Goal: Transaction & Acquisition: Download file/media

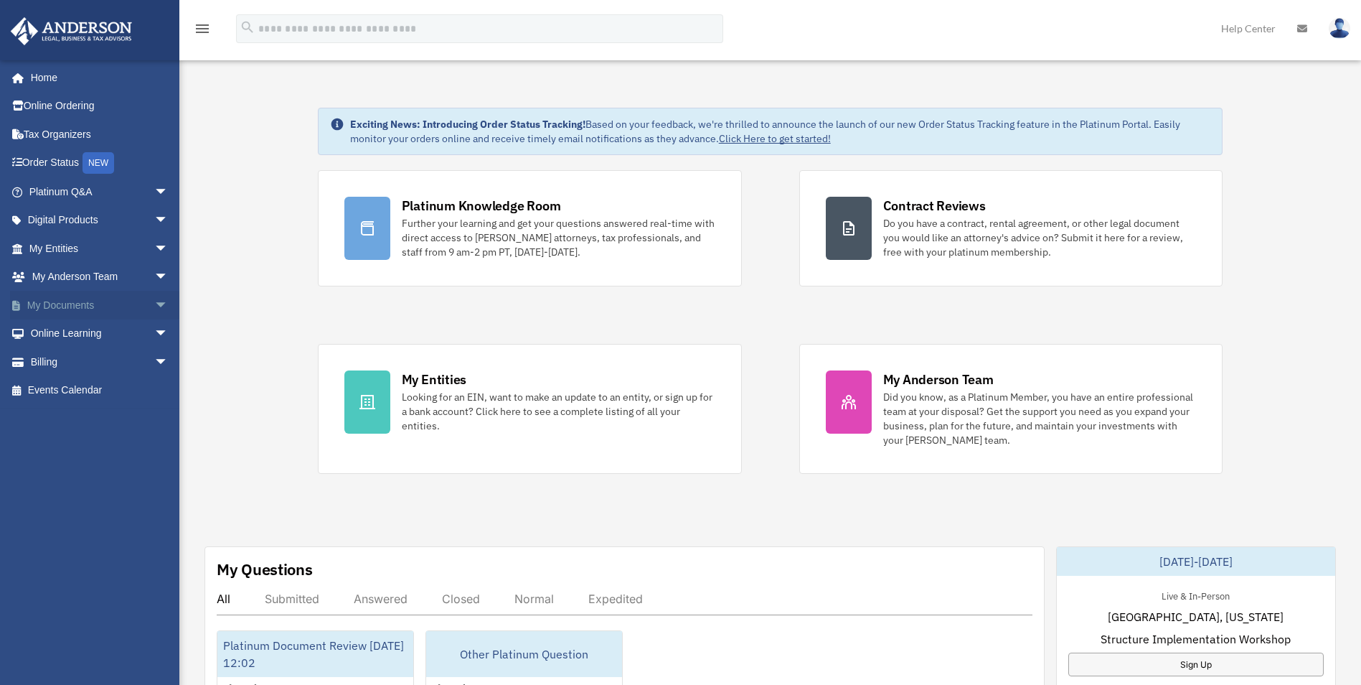
click at [154, 303] on span "arrow_drop_down" at bounding box center [168, 305] width 29 height 29
click at [57, 331] on link "Box" at bounding box center [105, 333] width 170 height 29
click at [57, 305] on link "My Documents arrow_drop_up" at bounding box center [100, 305] width 180 height 29
click at [154, 245] on span "arrow_drop_down" at bounding box center [168, 248] width 29 height 29
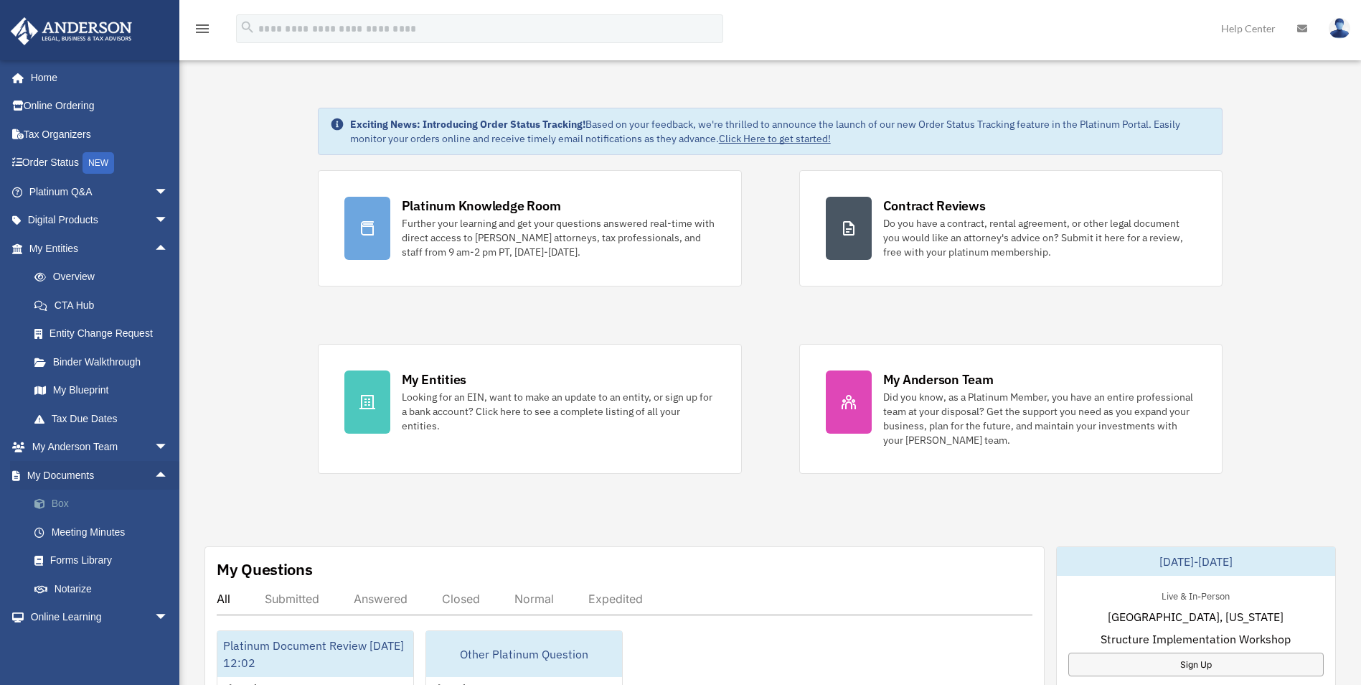
click at [55, 499] on link "Box" at bounding box center [105, 503] width 170 height 29
click at [57, 525] on link "Meeting Minutes" at bounding box center [105, 531] width 170 height 29
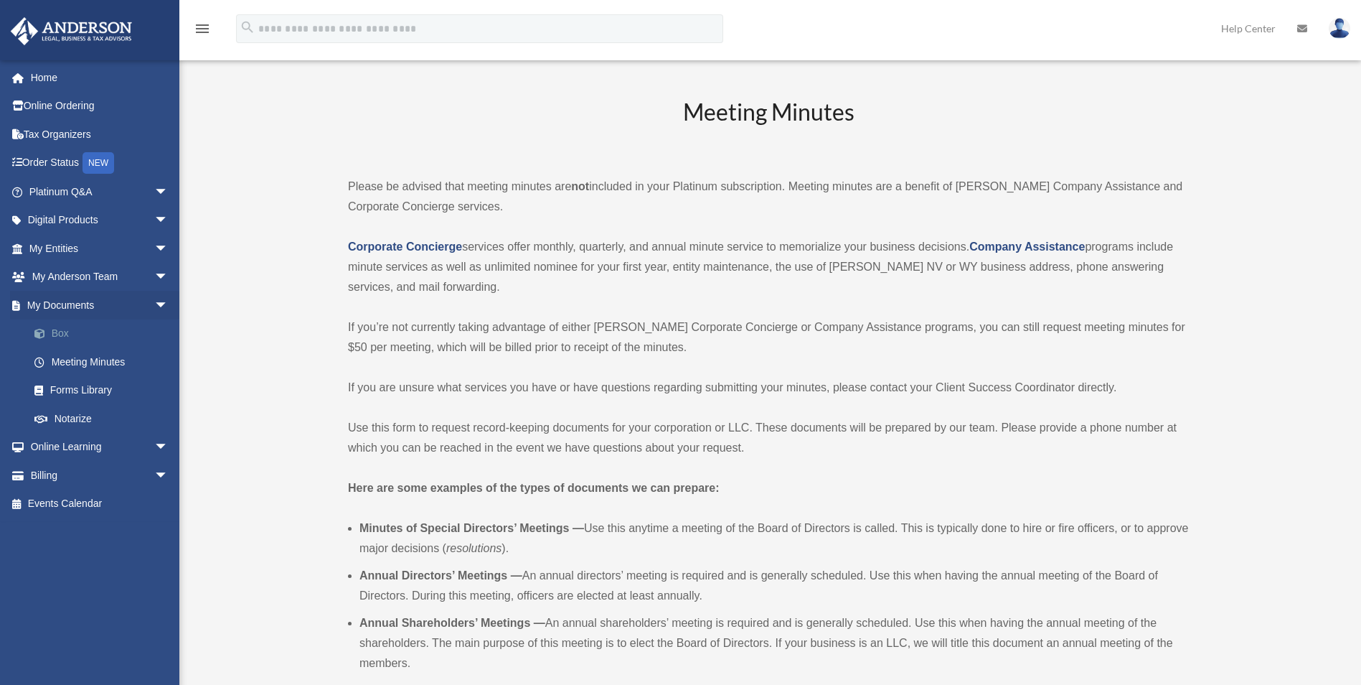
click at [65, 334] on link "Box" at bounding box center [105, 333] width 170 height 29
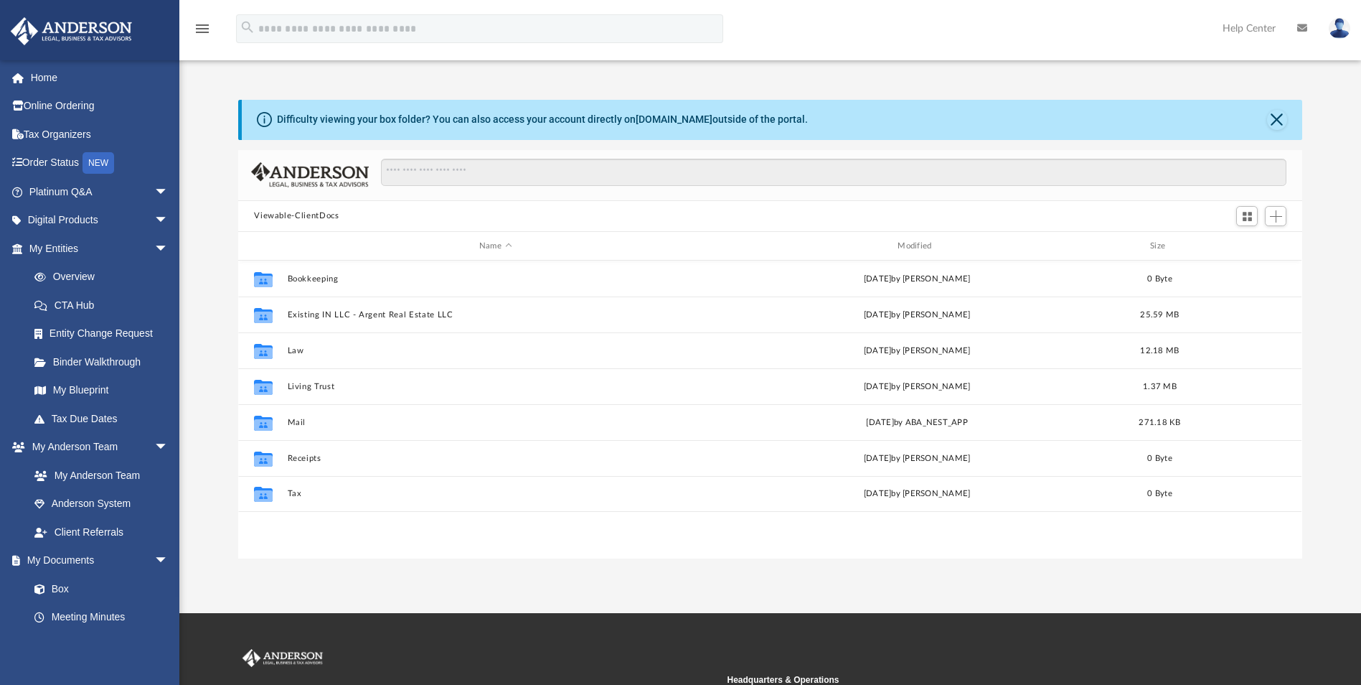
scroll to position [316, 1053]
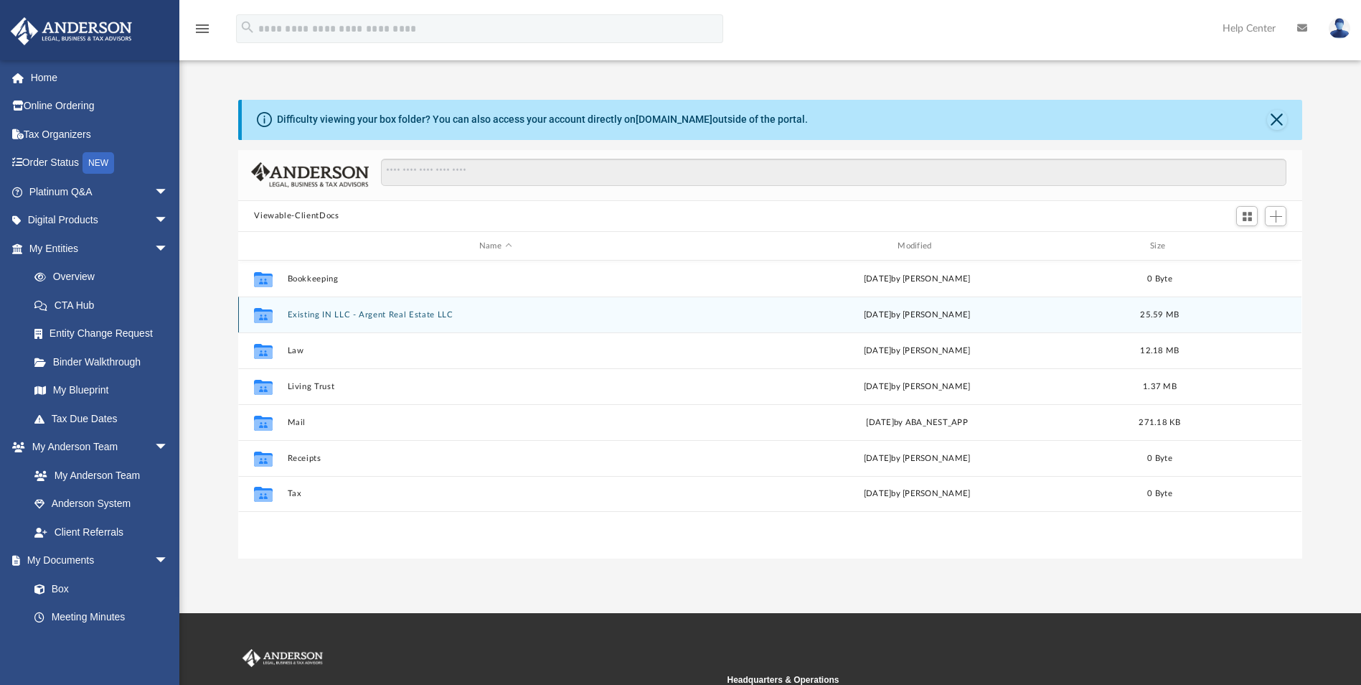
click at [258, 312] on icon "grid" at bounding box center [263, 316] width 19 height 11
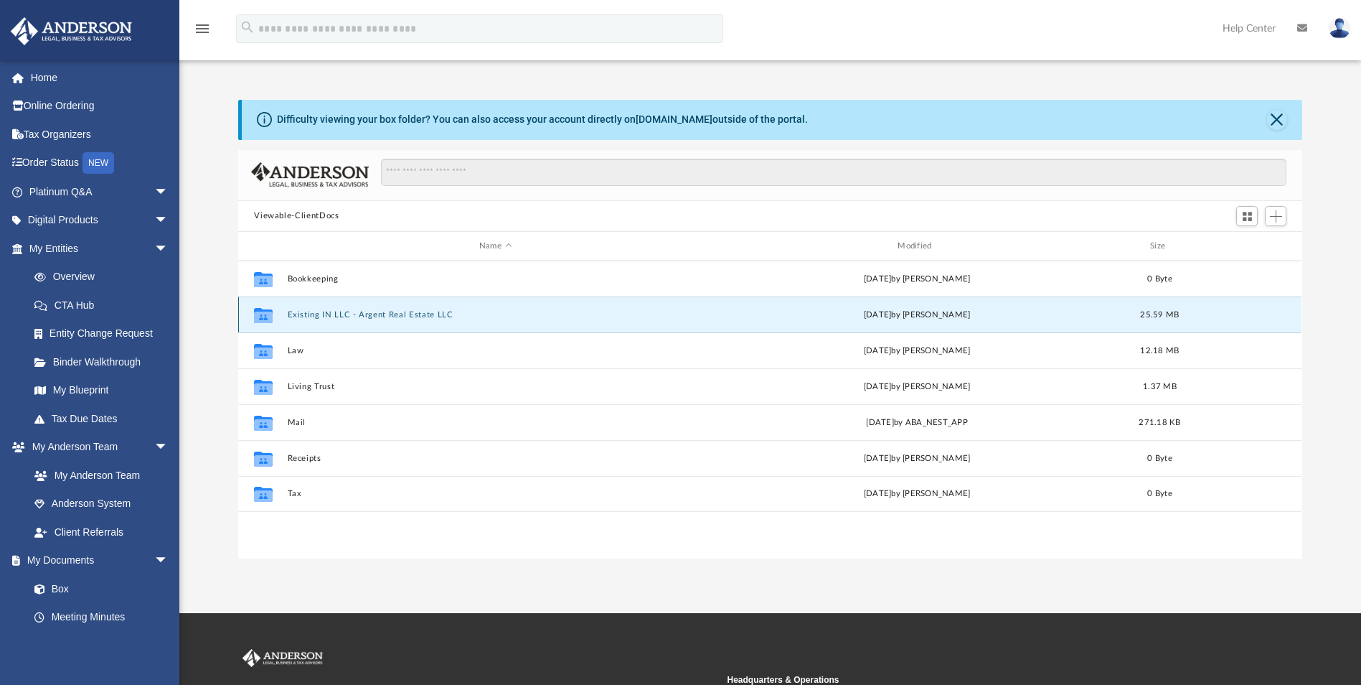
click at [302, 310] on button "Existing IN LLC - Argent Real Estate LLC" at bounding box center [495, 314] width 415 height 9
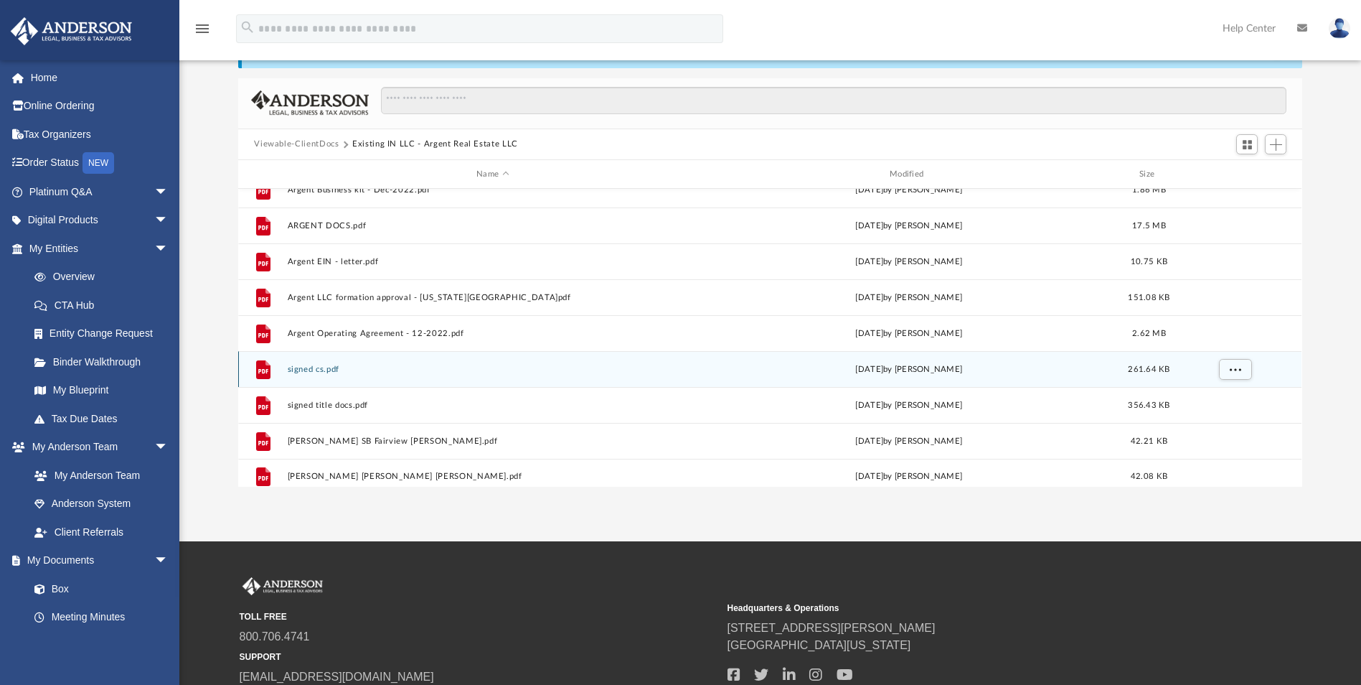
scroll to position [169, 0]
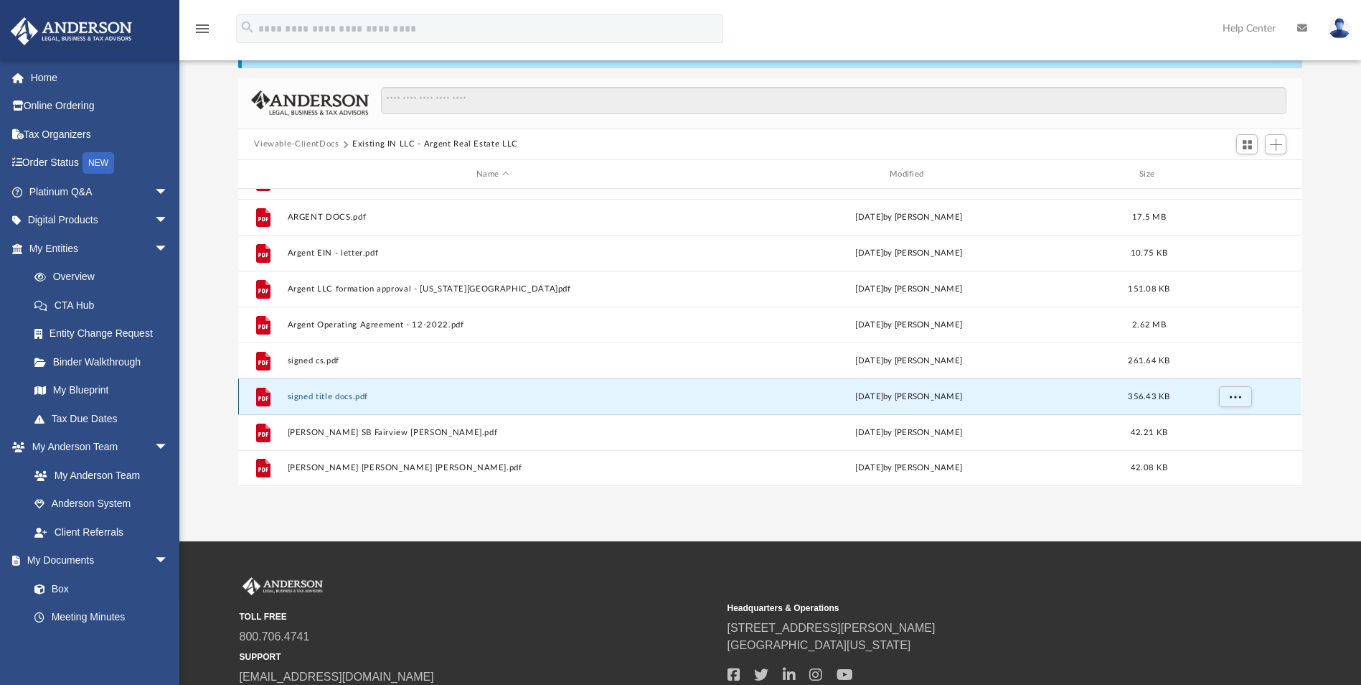
click at [309, 393] on button "signed title docs.pdf" at bounding box center [493, 396] width 410 height 9
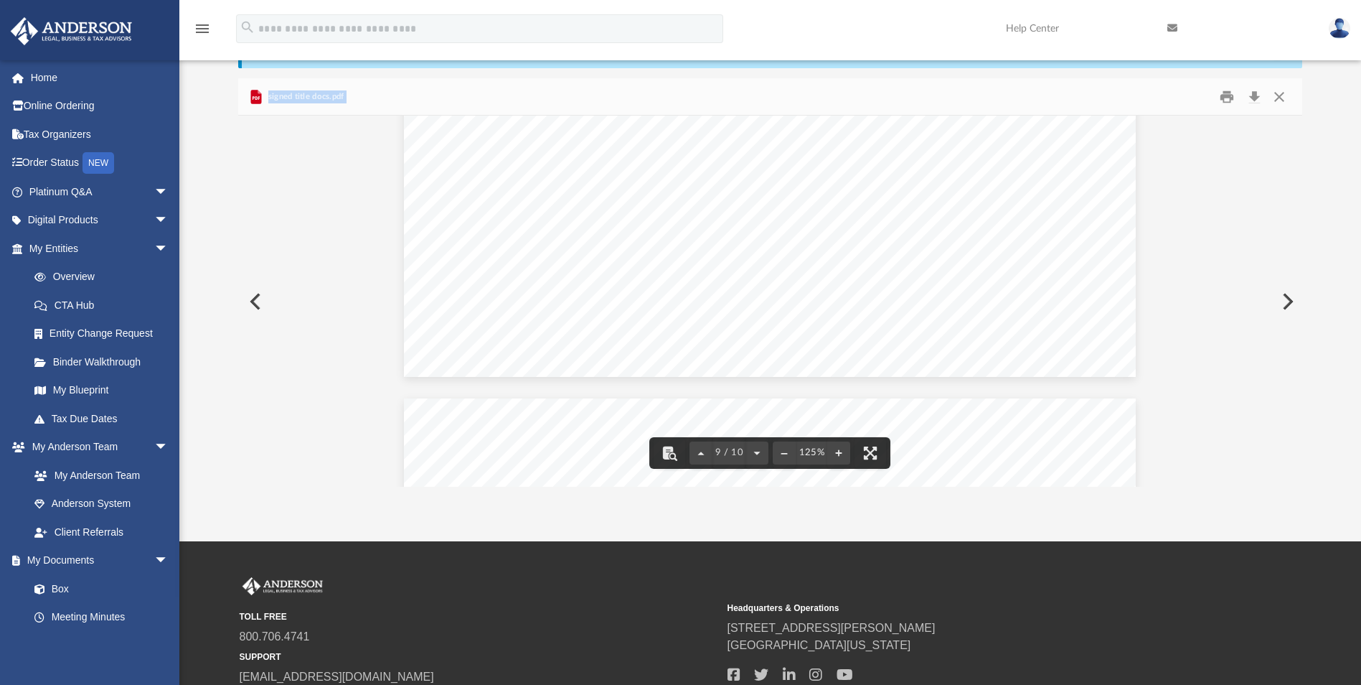
scroll to position [7462, 0]
click at [251, 295] on button "Preview" at bounding box center [254, 301] width 32 height 40
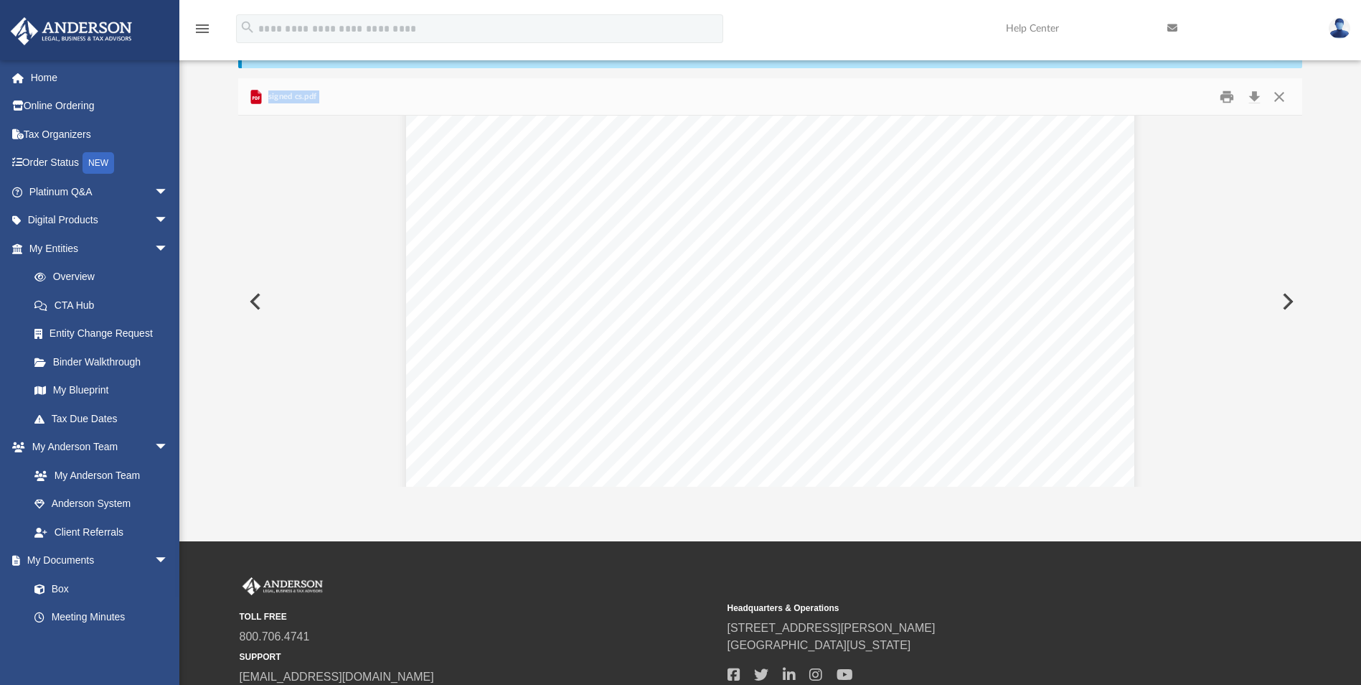
scroll to position [0, 0]
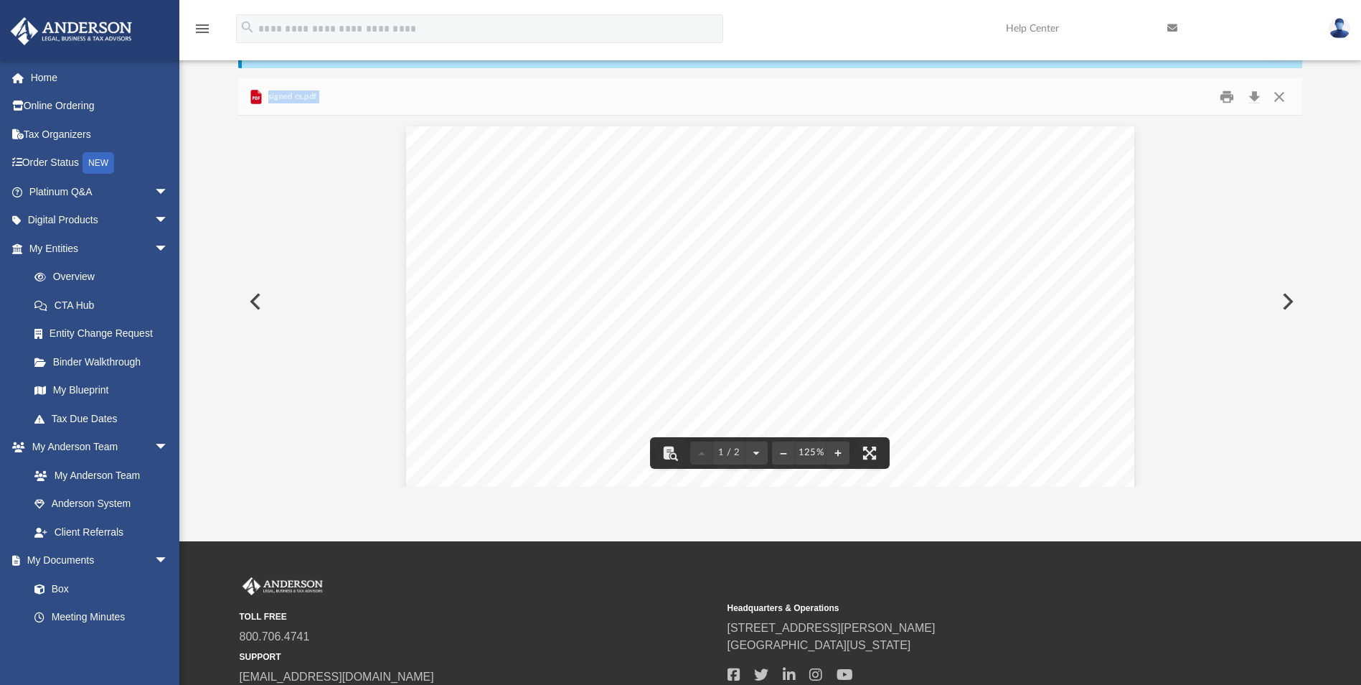
click at [248, 298] on button "Preview" at bounding box center [254, 301] width 32 height 40
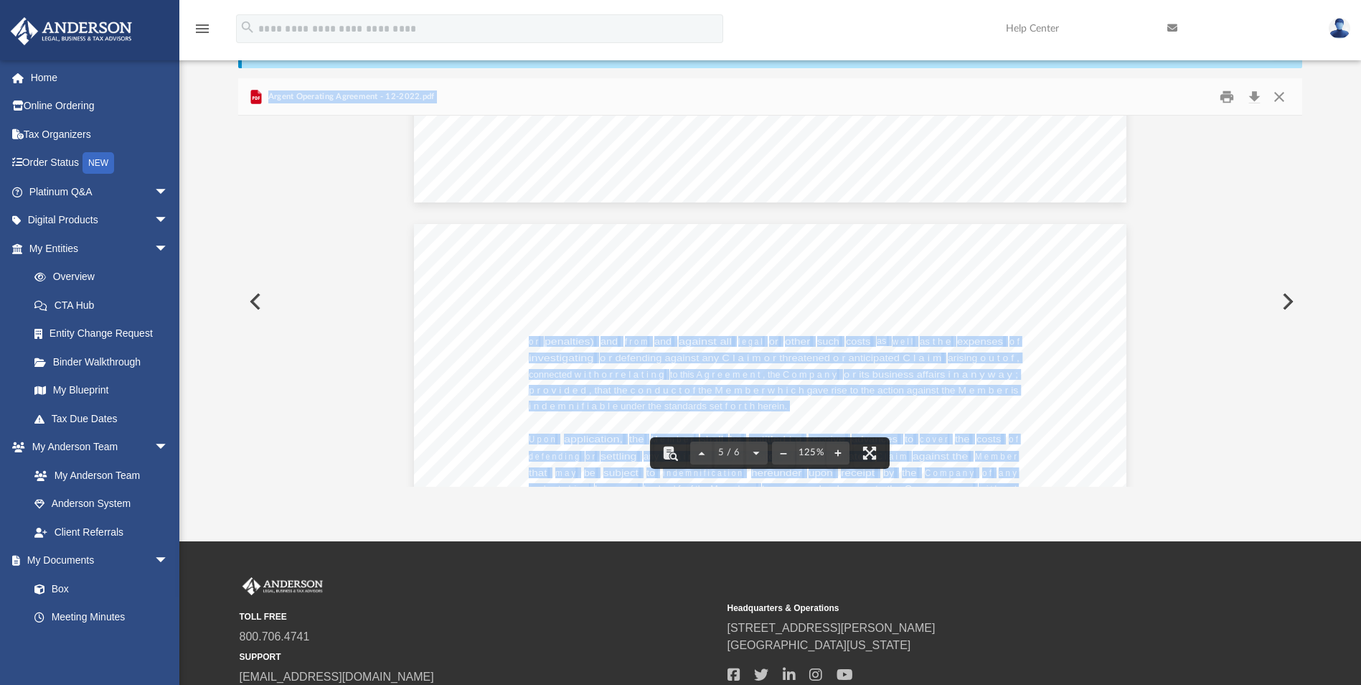
scroll to position [4018, 0]
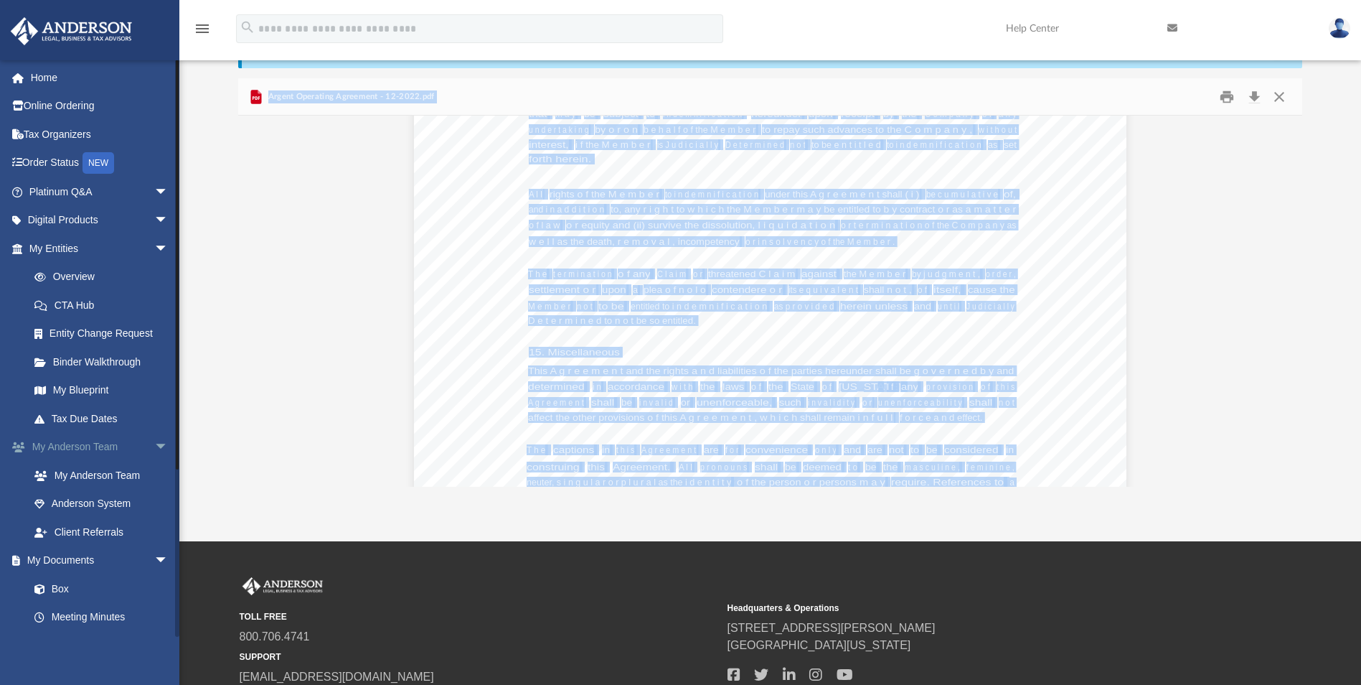
click at [154, 442] on span "arrow_drop_down" at bounding box center [168, 447] width 29 height 29
click at [55, 502] on link "Box" at bounding box center [105, 503] width 170 height 29
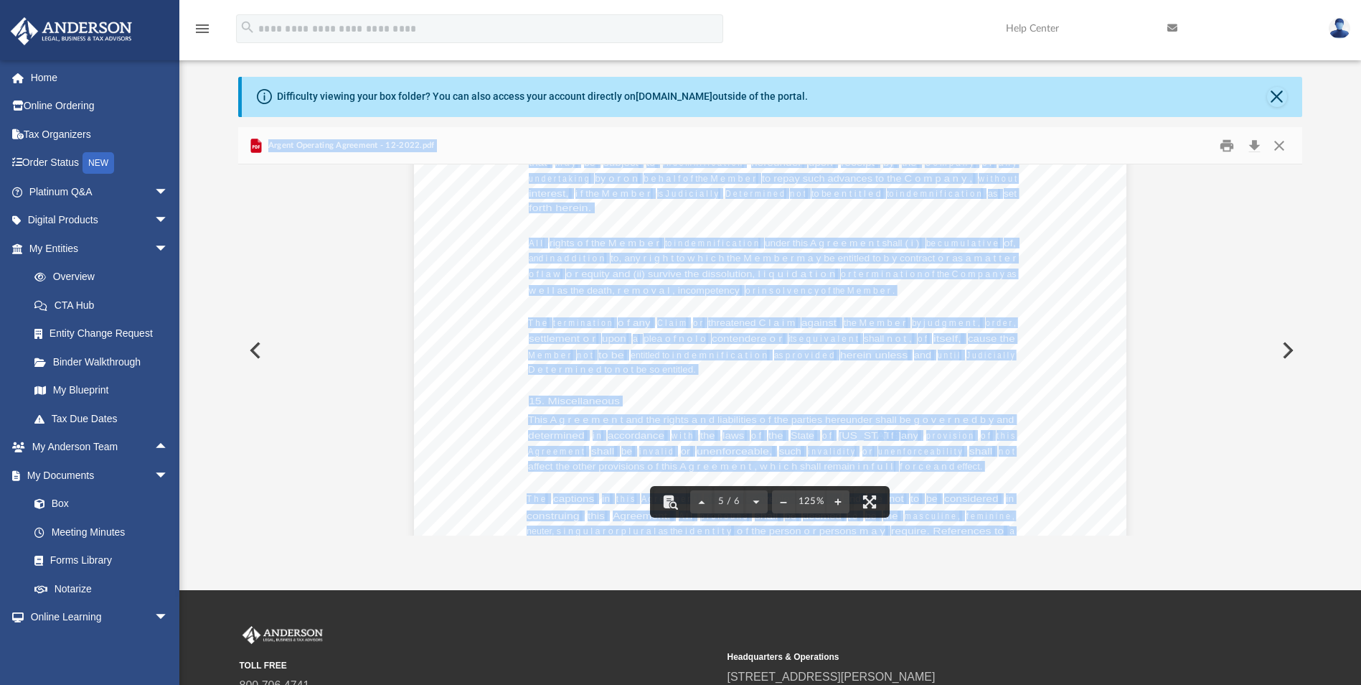
scroll to position [0, 0]
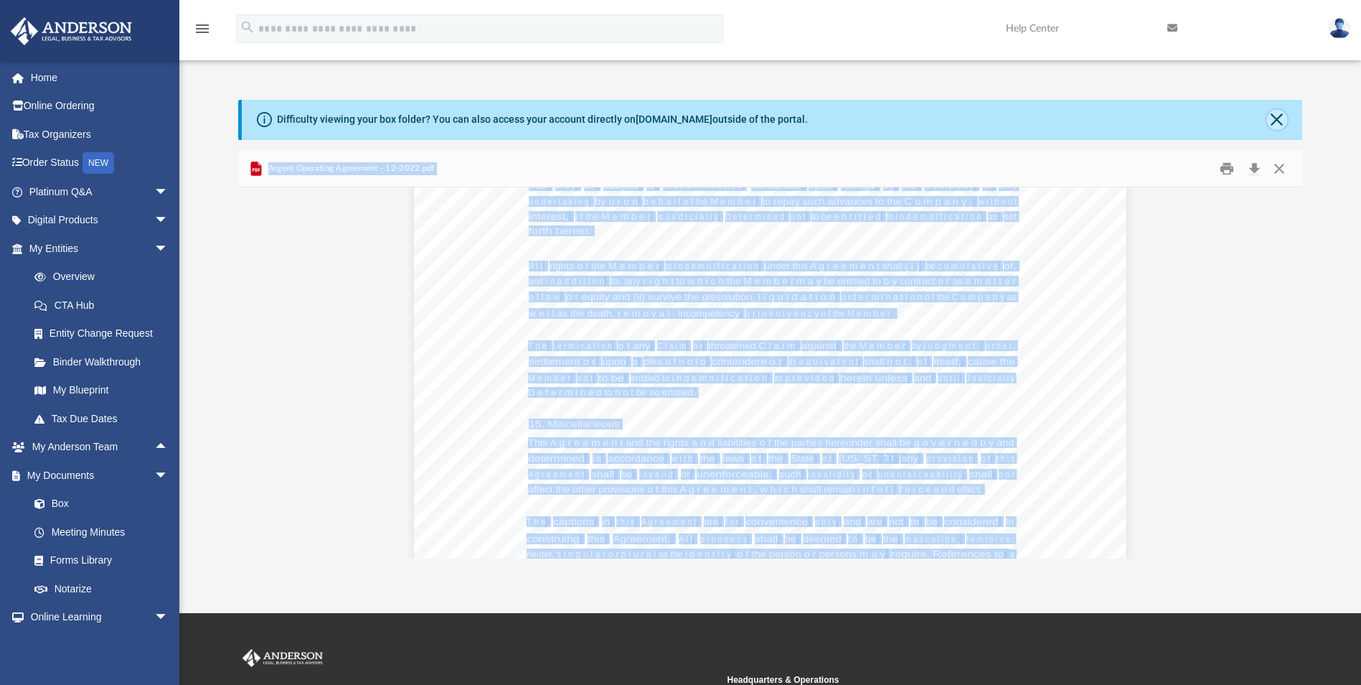
click at [1273, 115] on button "Close" at bounding box center [1277, 120] width 20 height 20
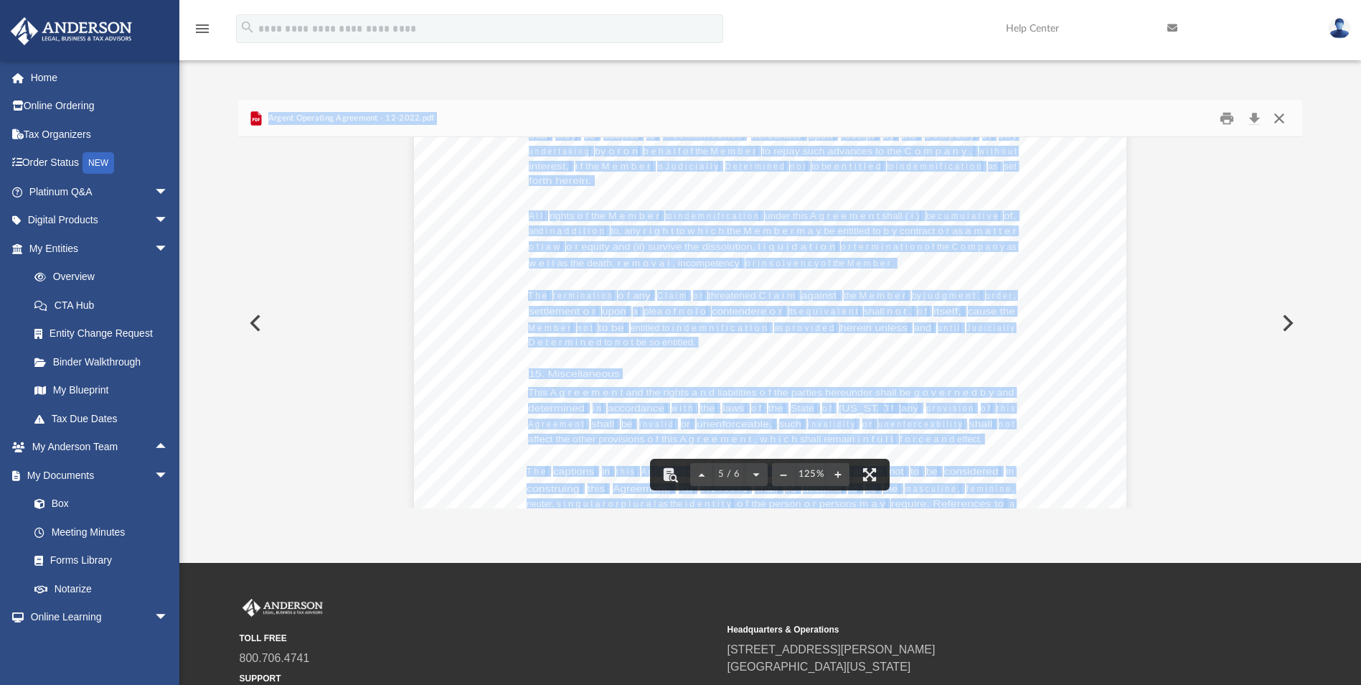
click at [1279, 118] on button "Close" at bounding box center [1279, 118] width 26 height 22
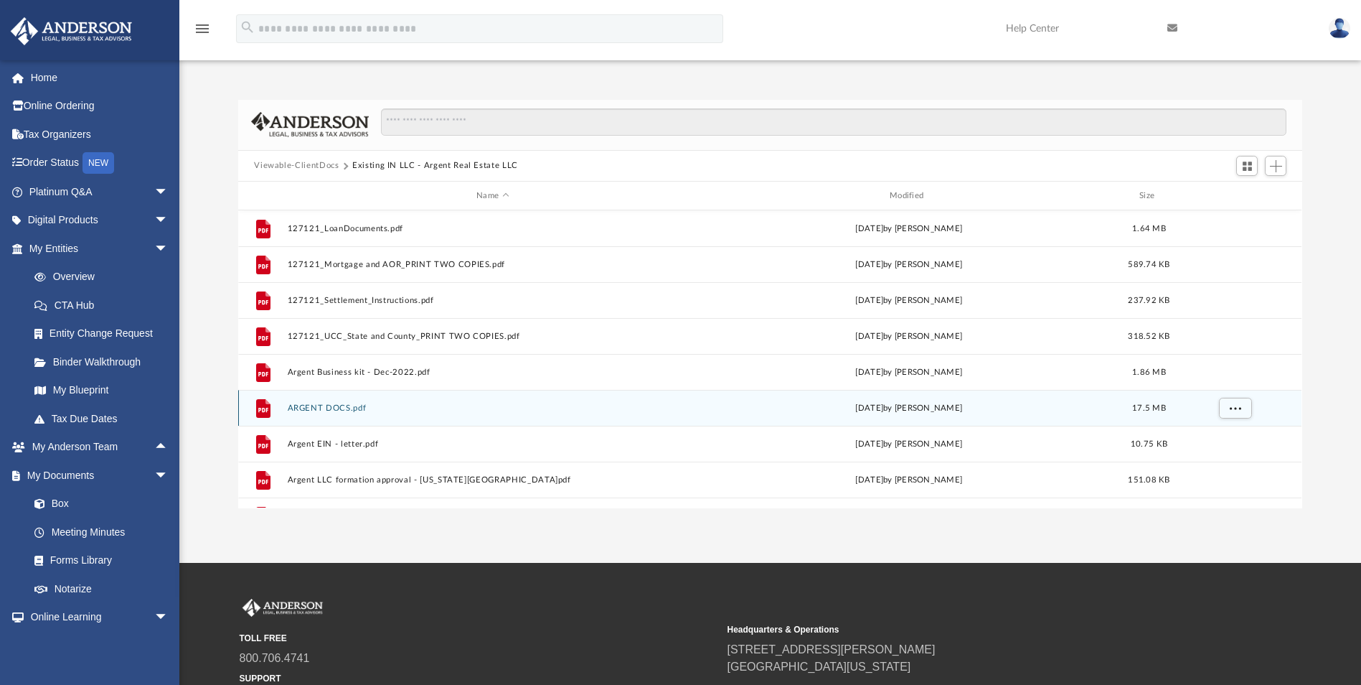
click at [310, 401] on div "File ARGENT DOCS.pdf Fri May 24 2024 by Matthew T Weaver 17.5 MB" at bounding box center [769, 408] width 1063 height 36
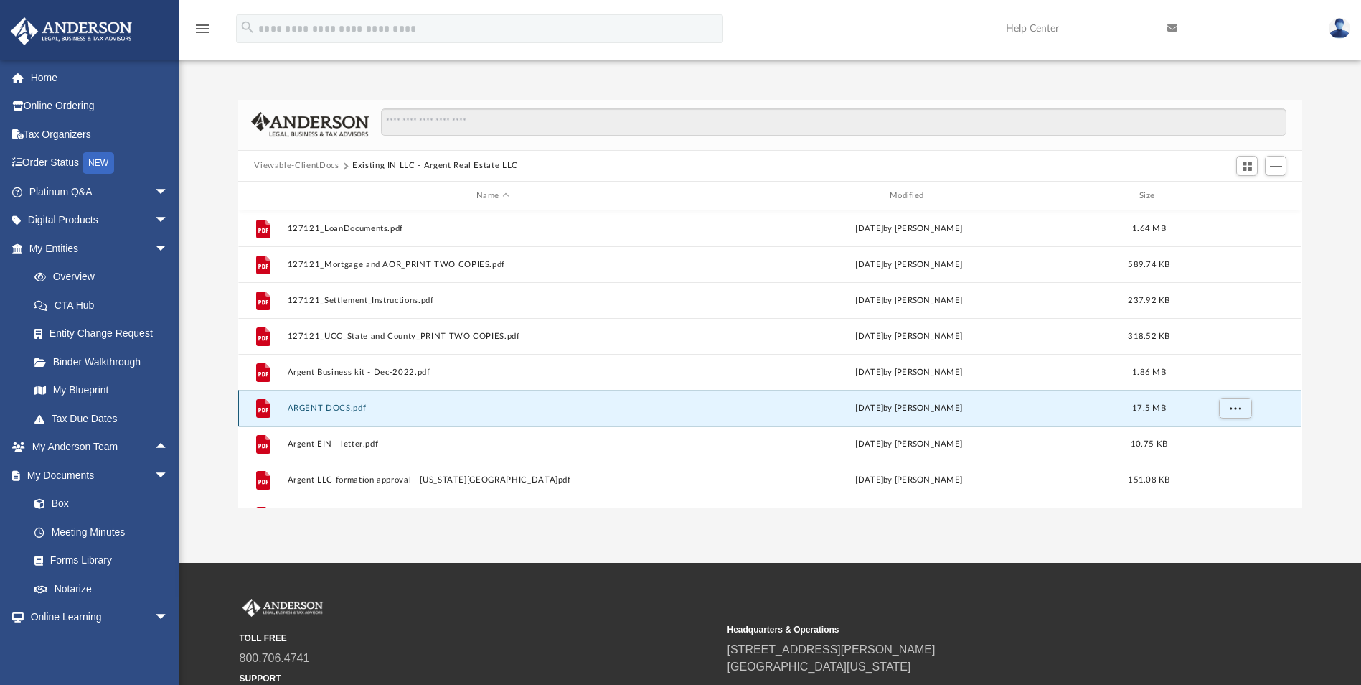
click at [310, 405] on button "ARGENT DOCS.pdf" at bounding box center [493, 407] width 410 height 9
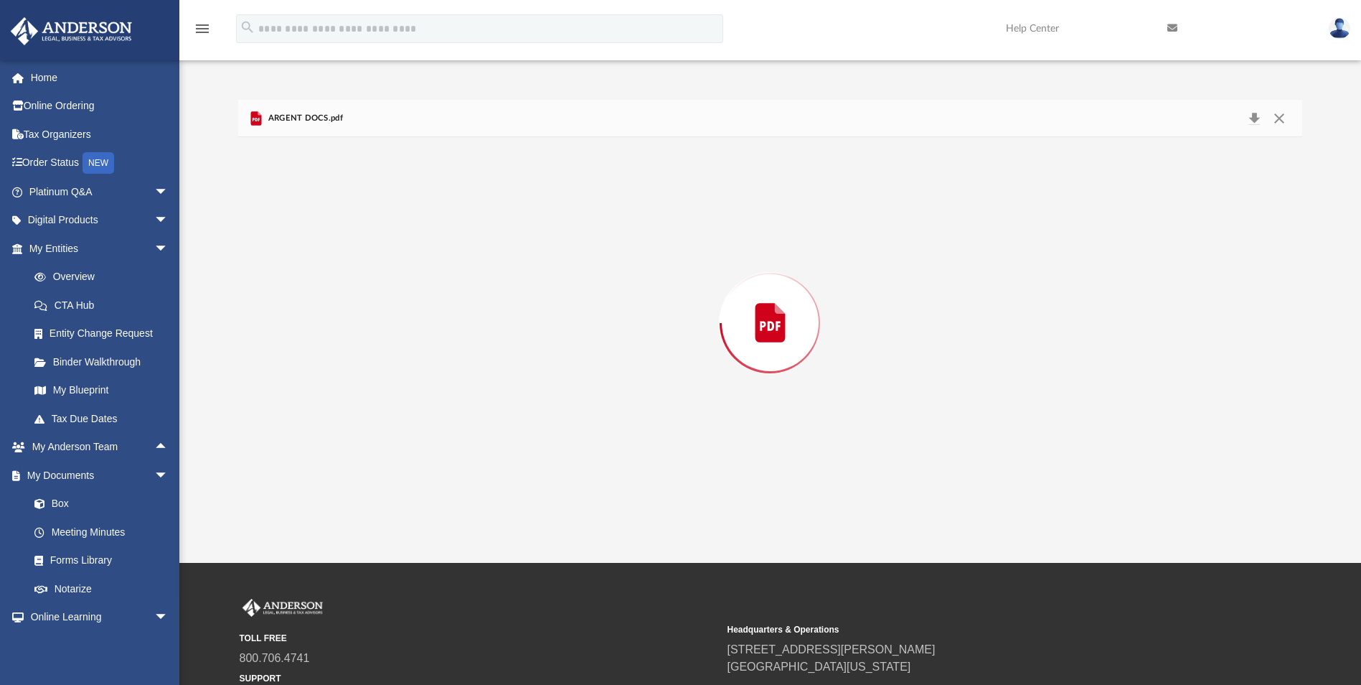
click at [310, 405] on div "Preview" at bounding box center [769, 322] width 1063 height 370
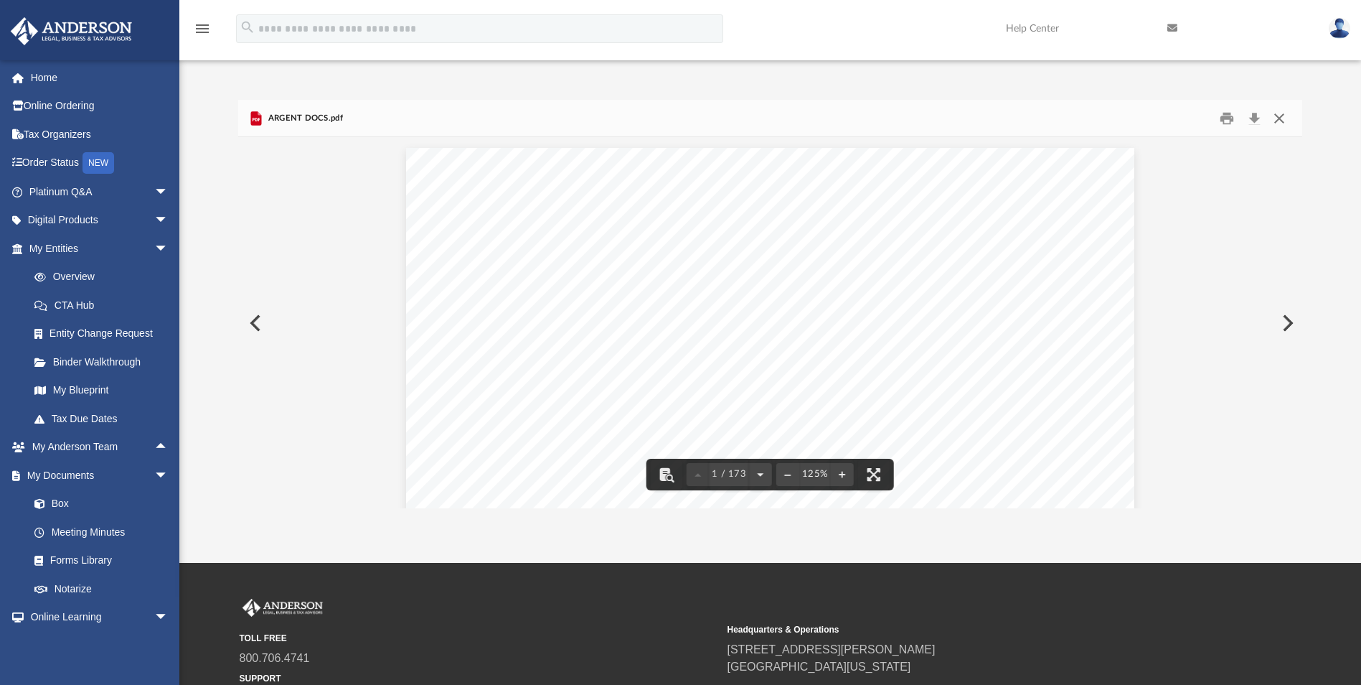
click at [1278, 118] on button "Close" at bounding box center [1279, 118] width 26 height 22
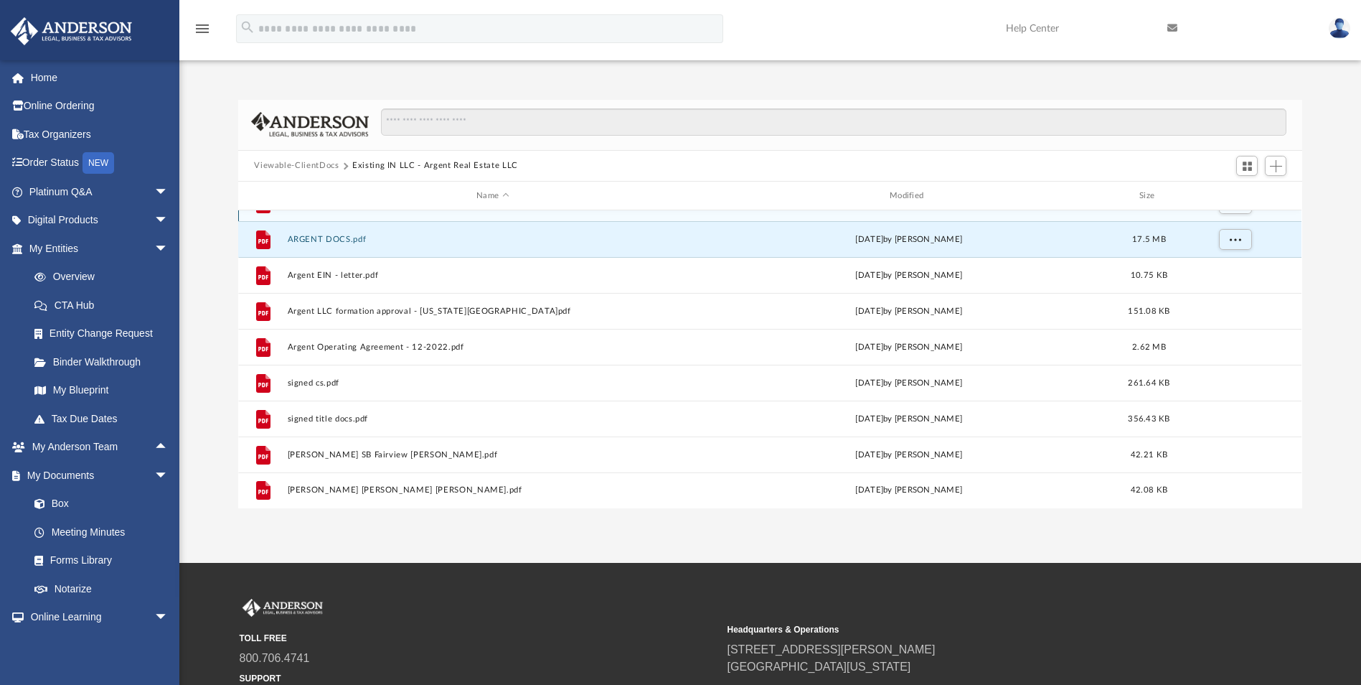
scroll to position [169, 0]
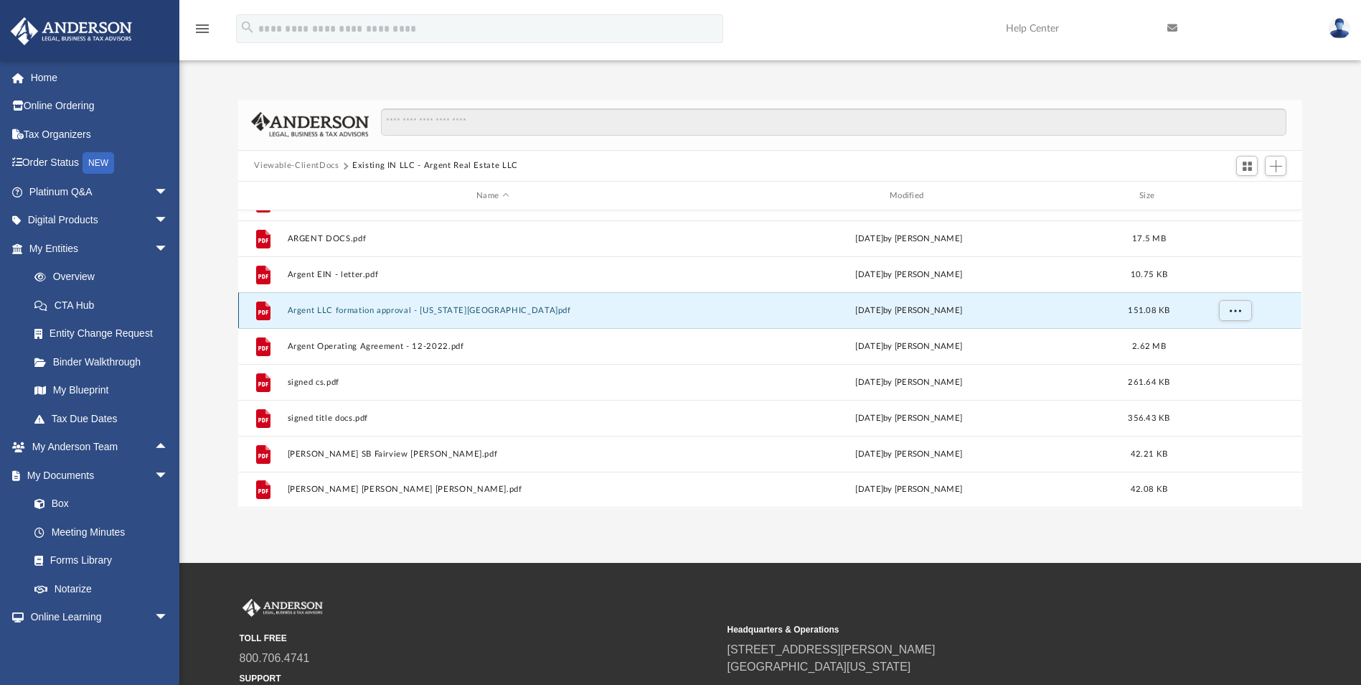
click at [393, 308] on button "Argent LLC formation approval - Indiana.pdf" at bounding box center [493, 310] width 410 height 9
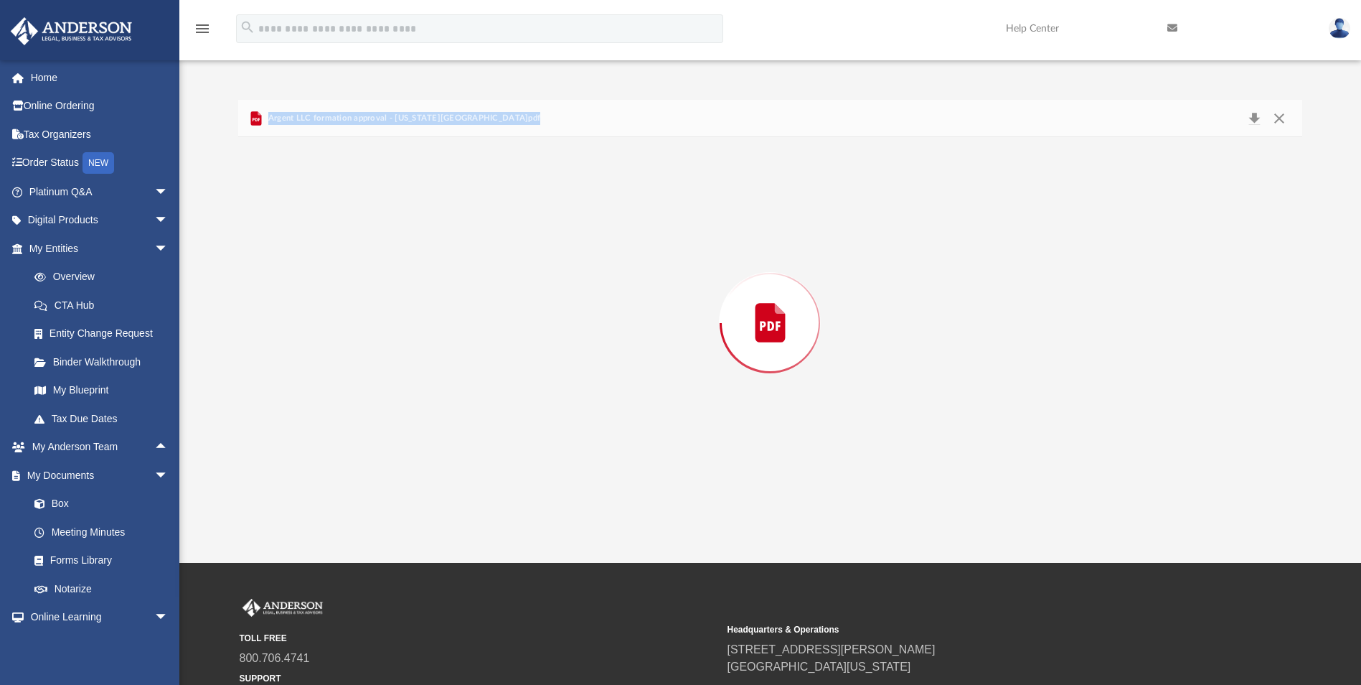
click at [393, 308] on div "Preview" at bounding box center [769, 322] width 1063 height 370
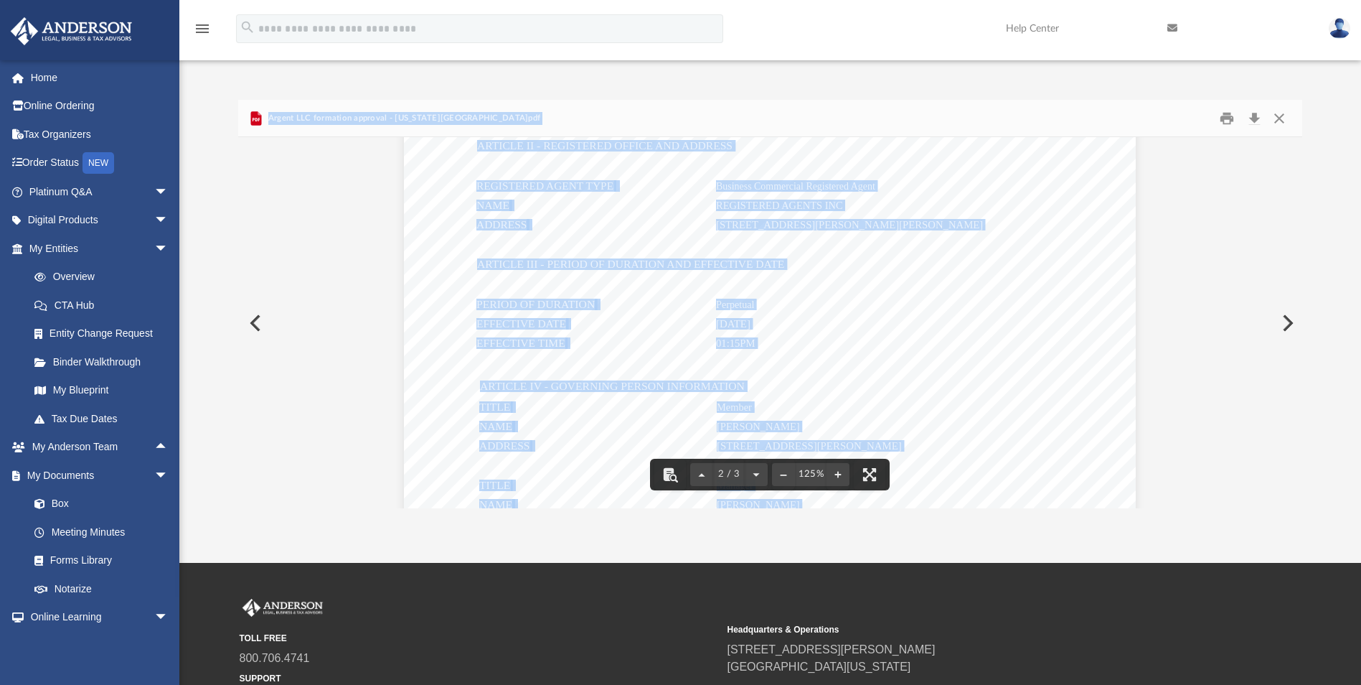
scroll to position [1172, 0]
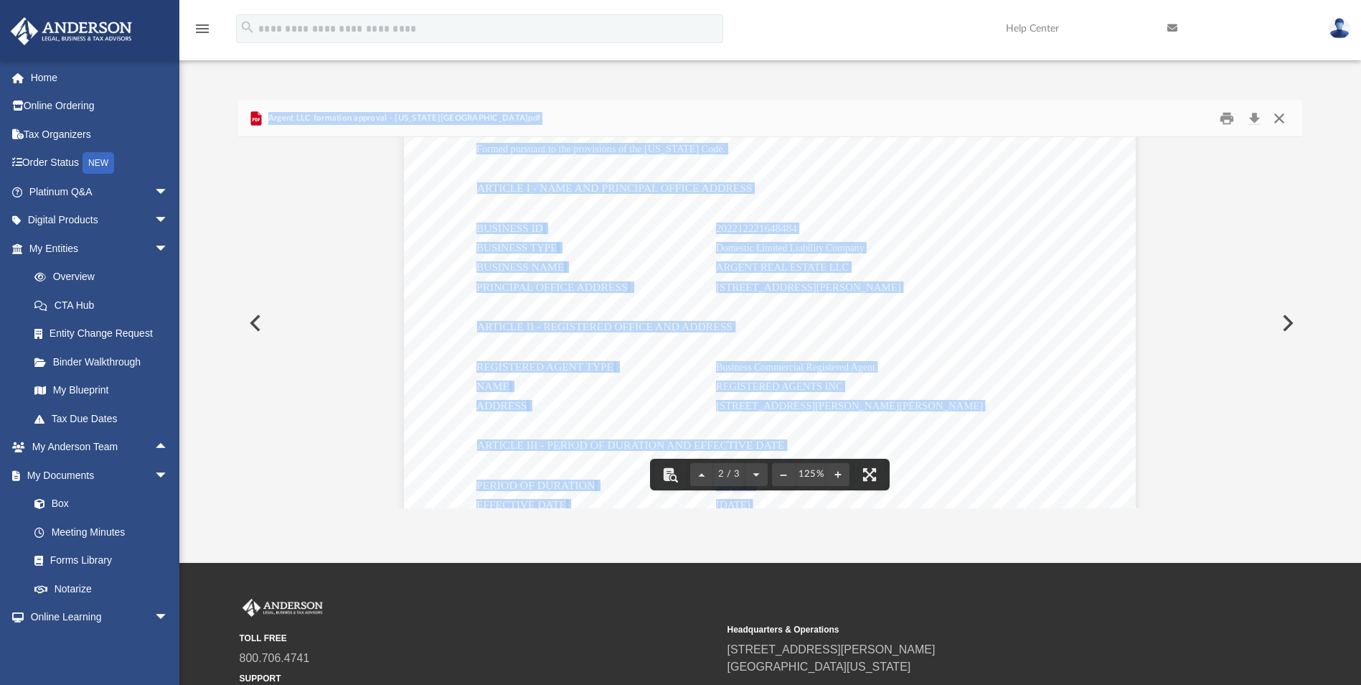
click at [1281, 118] on button "Close" at bounding box center [1279, 118] width 26 height 22
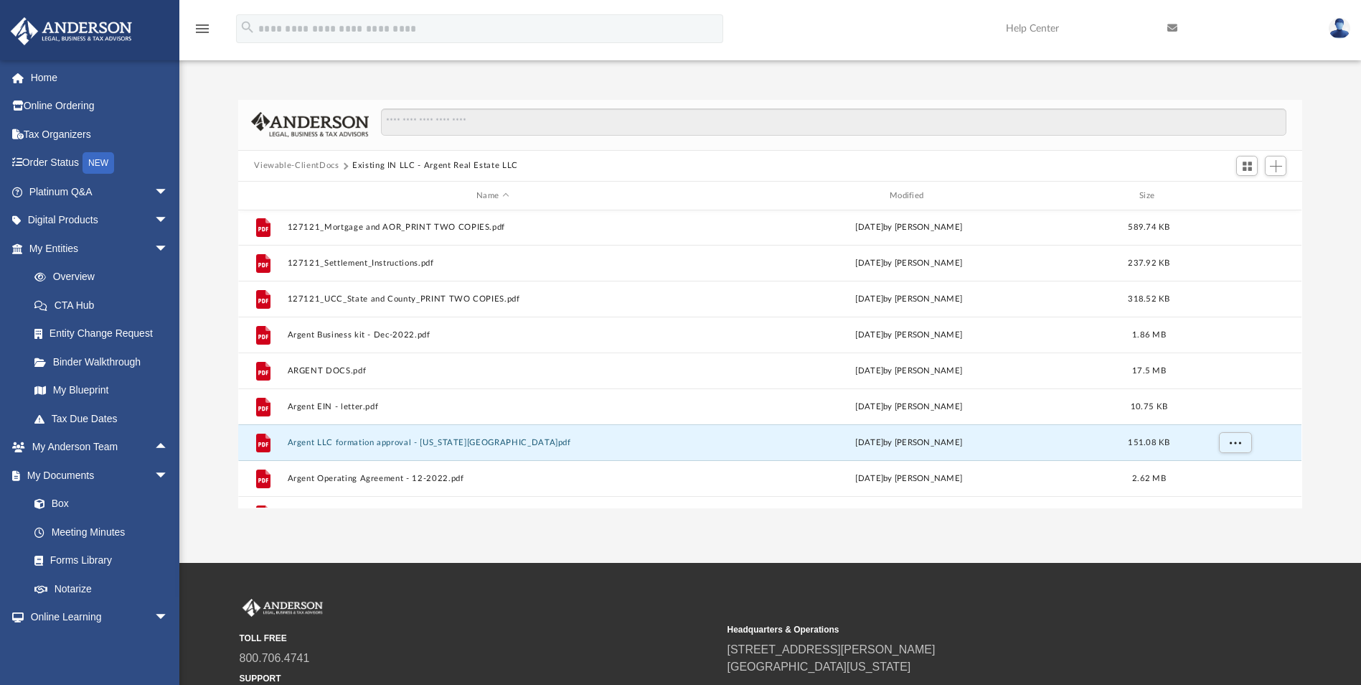
scroll to position [26, 0]
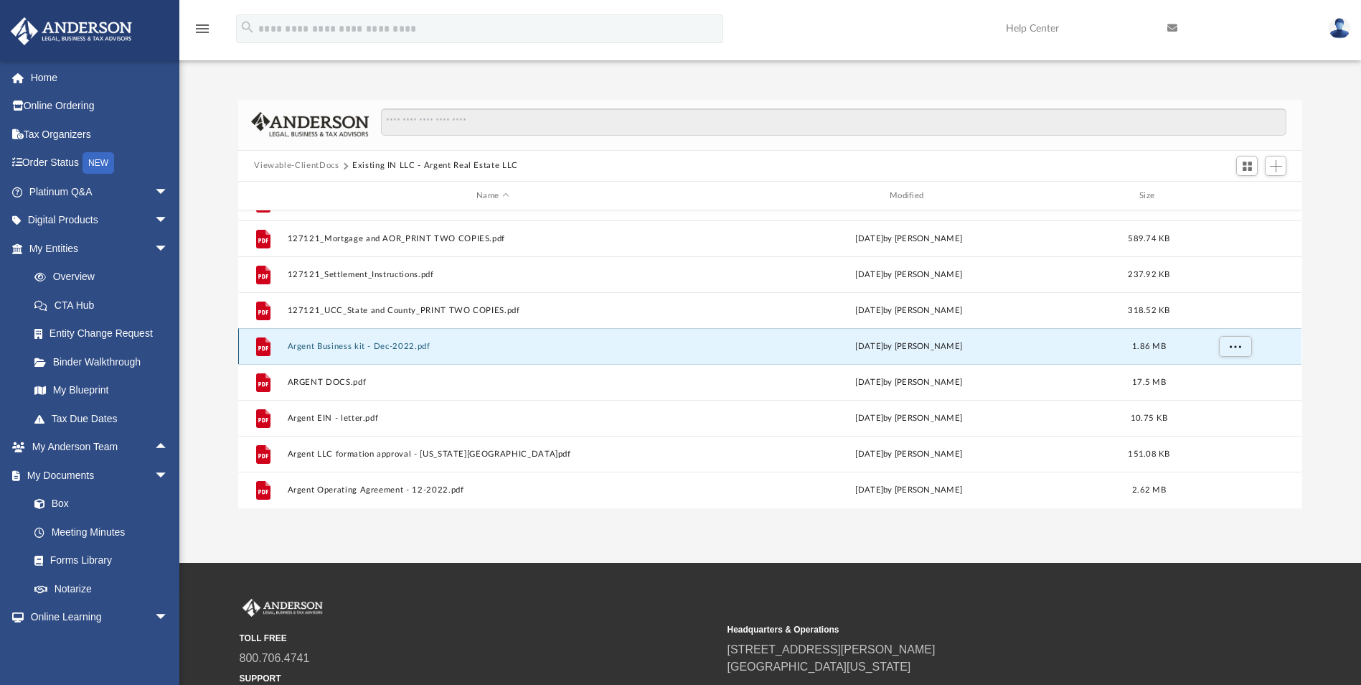
click at [337, 345] on button "Argent Business kit - Dec-2022.pdf" at bounding box center [493, 346] width 410 height 9
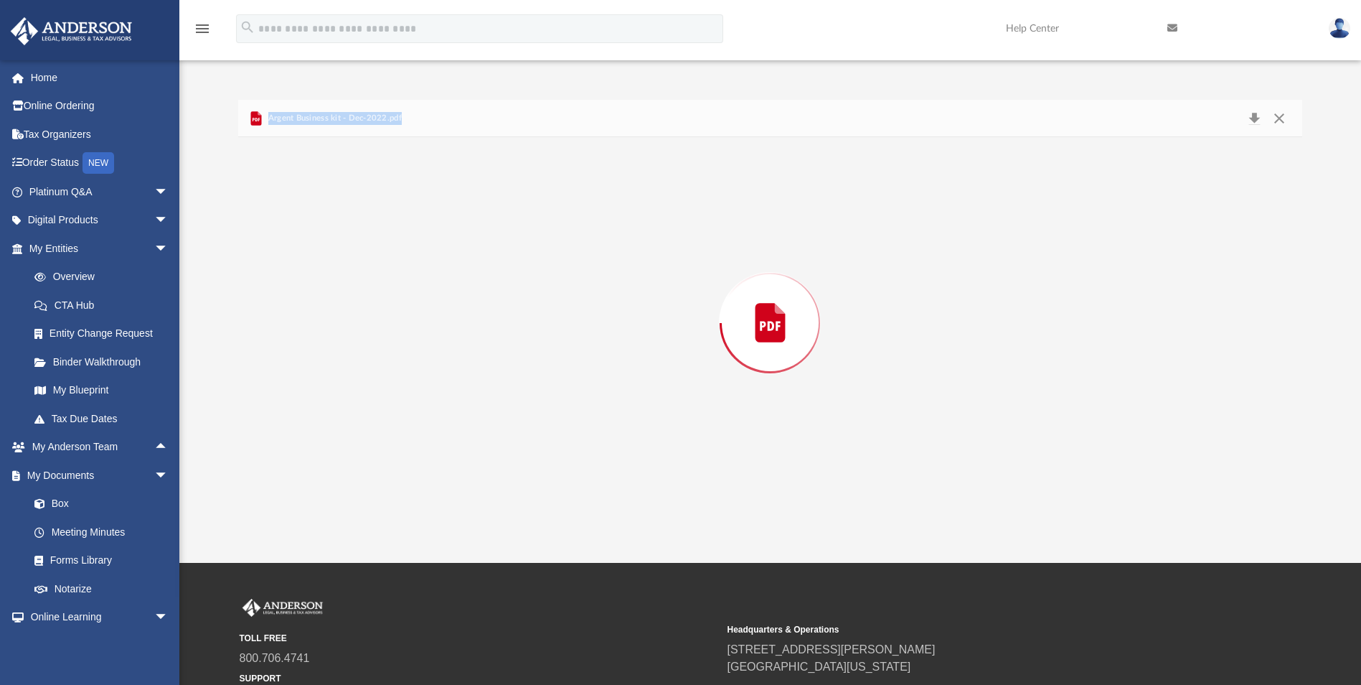
click at [337, 345] on div "Preview" at bounding box center [769, 322] width 1063 height 370
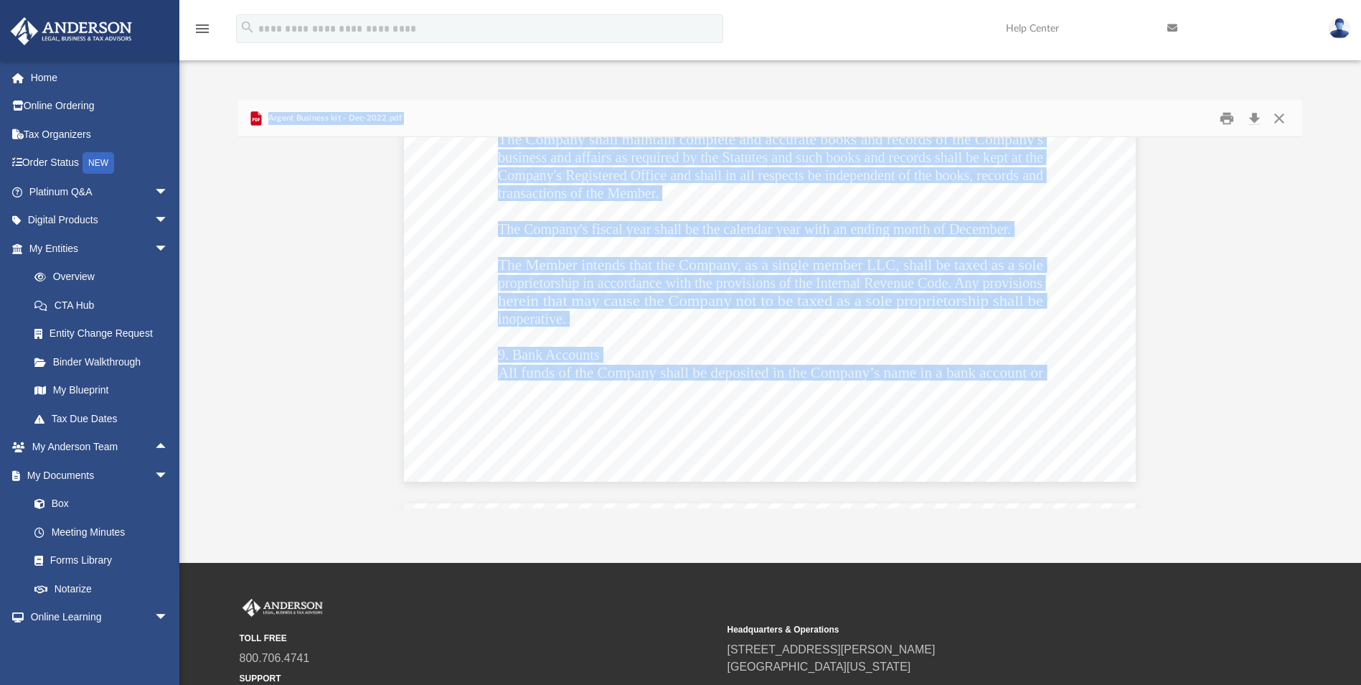
scroll to position [15631, 0]
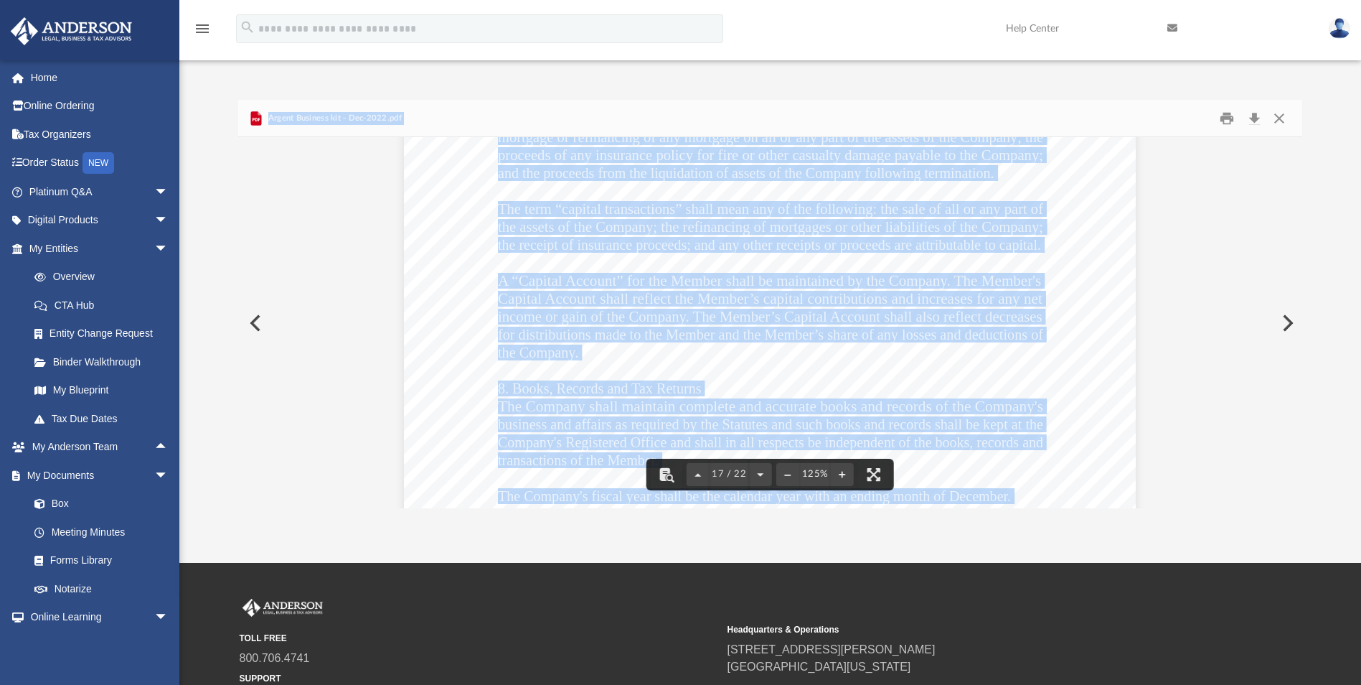
click at [254, 319] on button "Preview" at bounding box center [254, 323] width 32 height 40
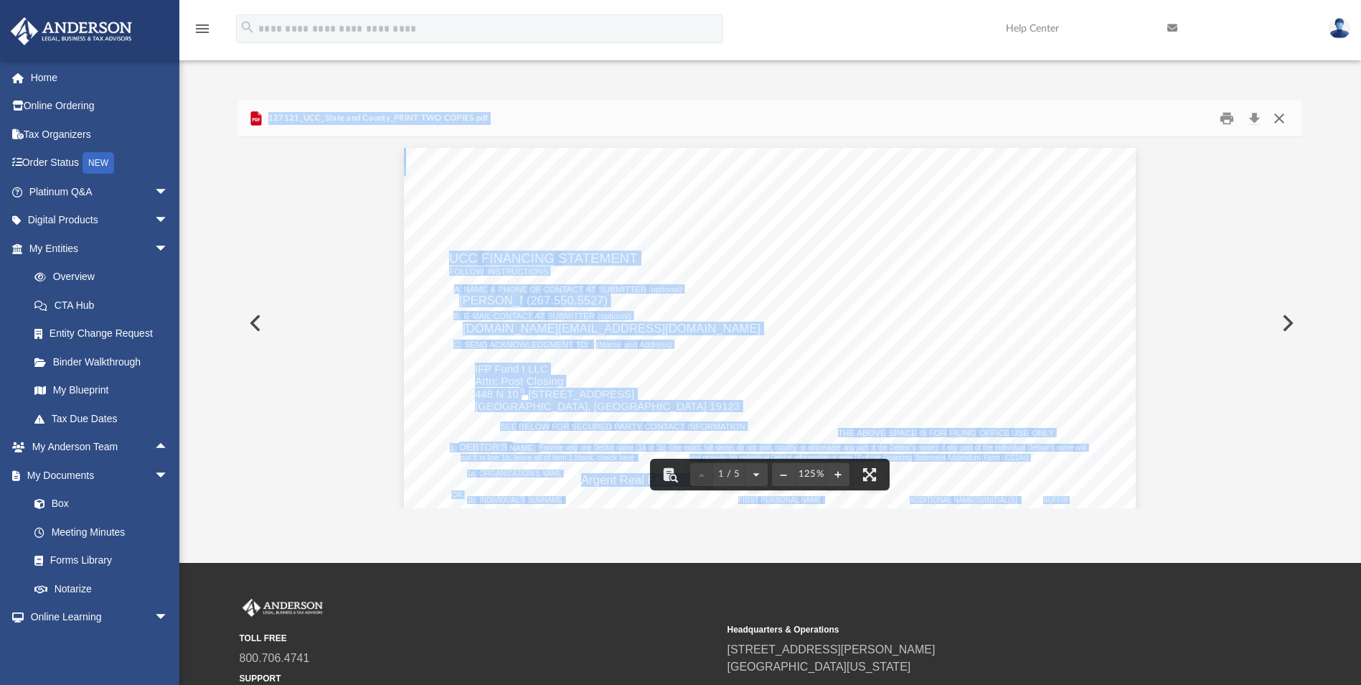
click at [1278, 116] on button "Close" at bounding box center [1279, 118] width 26 height 22
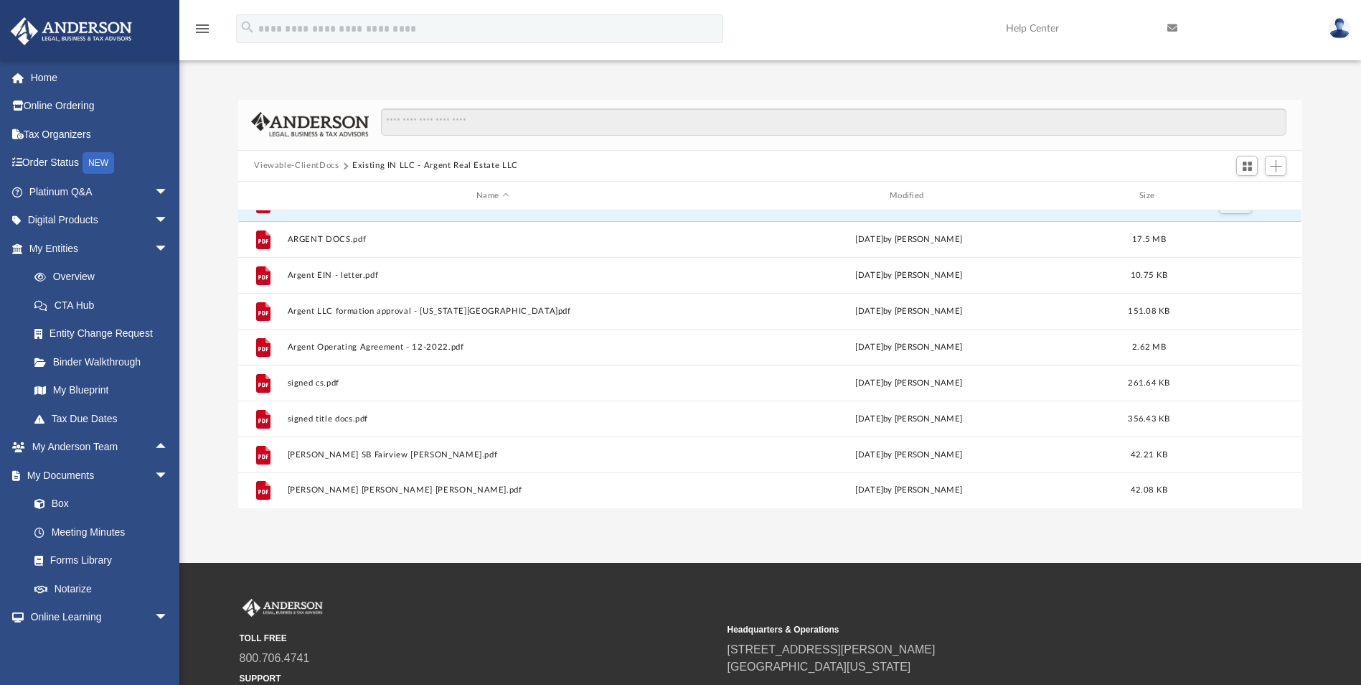
scroll to position [169, 0]
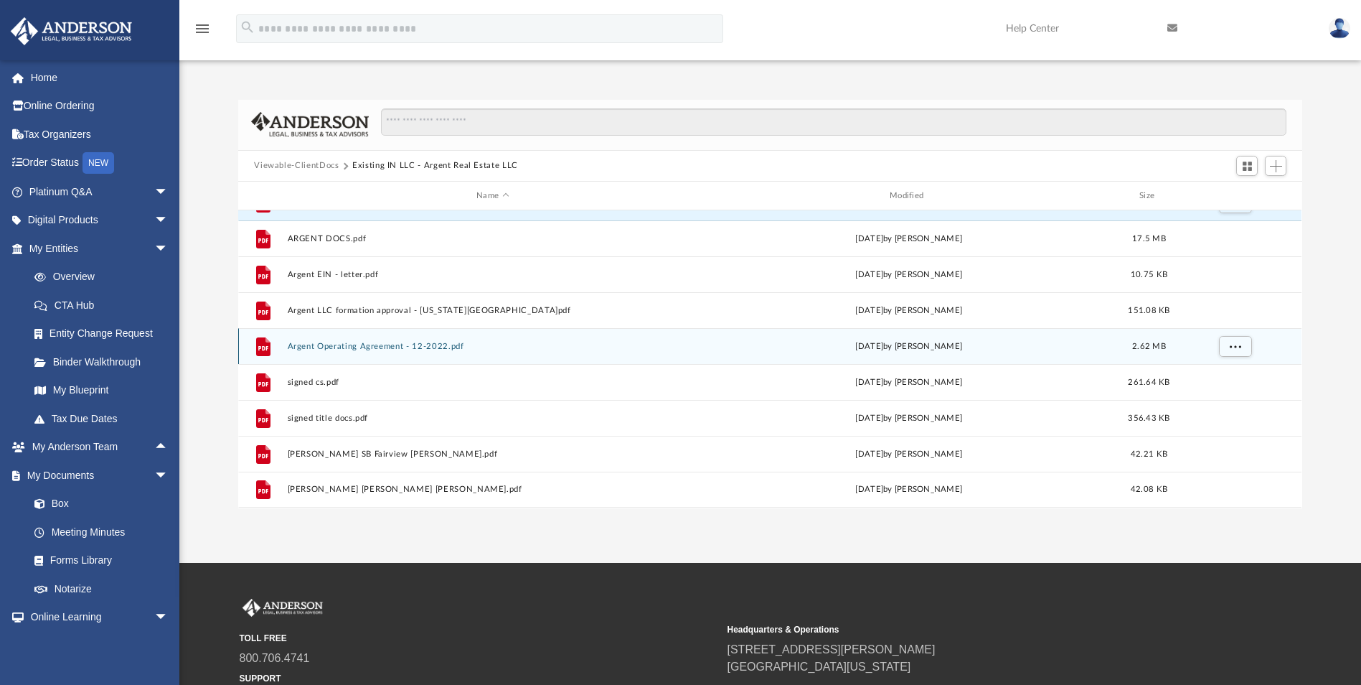
click at [386, 344] on button "Argent Operating Agreement - 12-2022.pdf" at bounding box center [493, 346] width 410 height 9
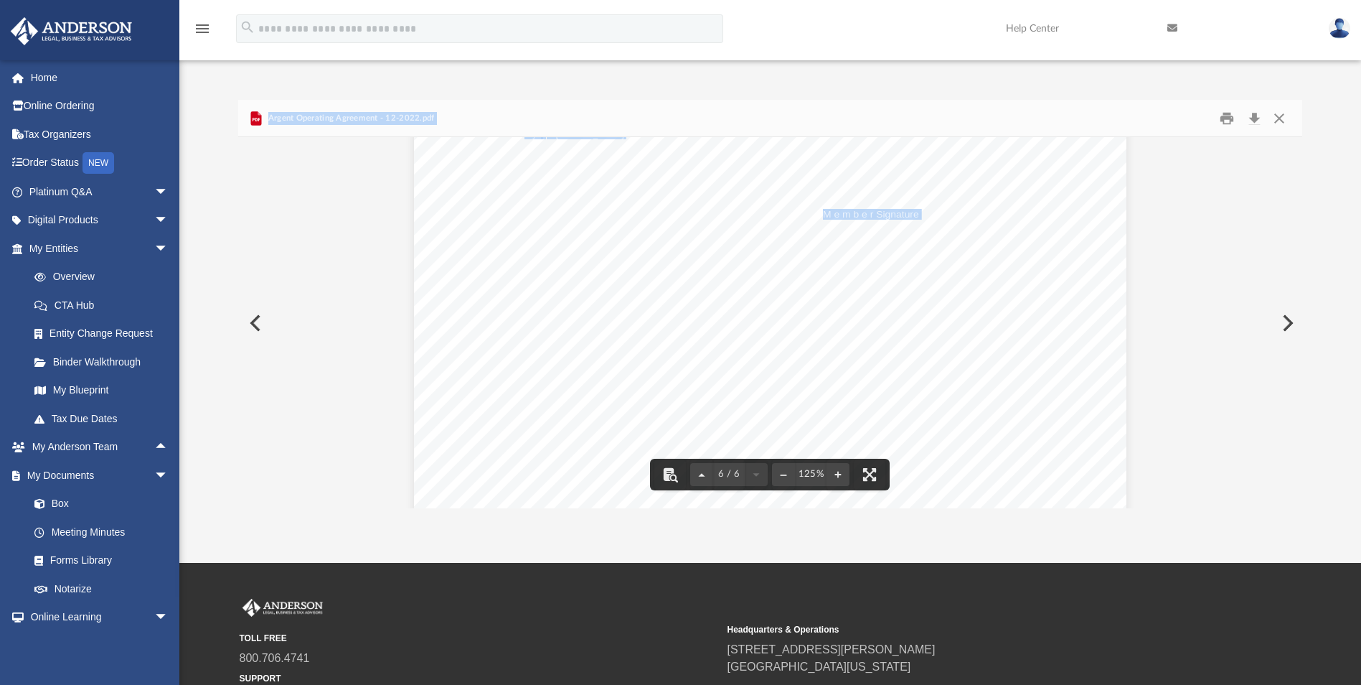
scroll to position [4912, 0]
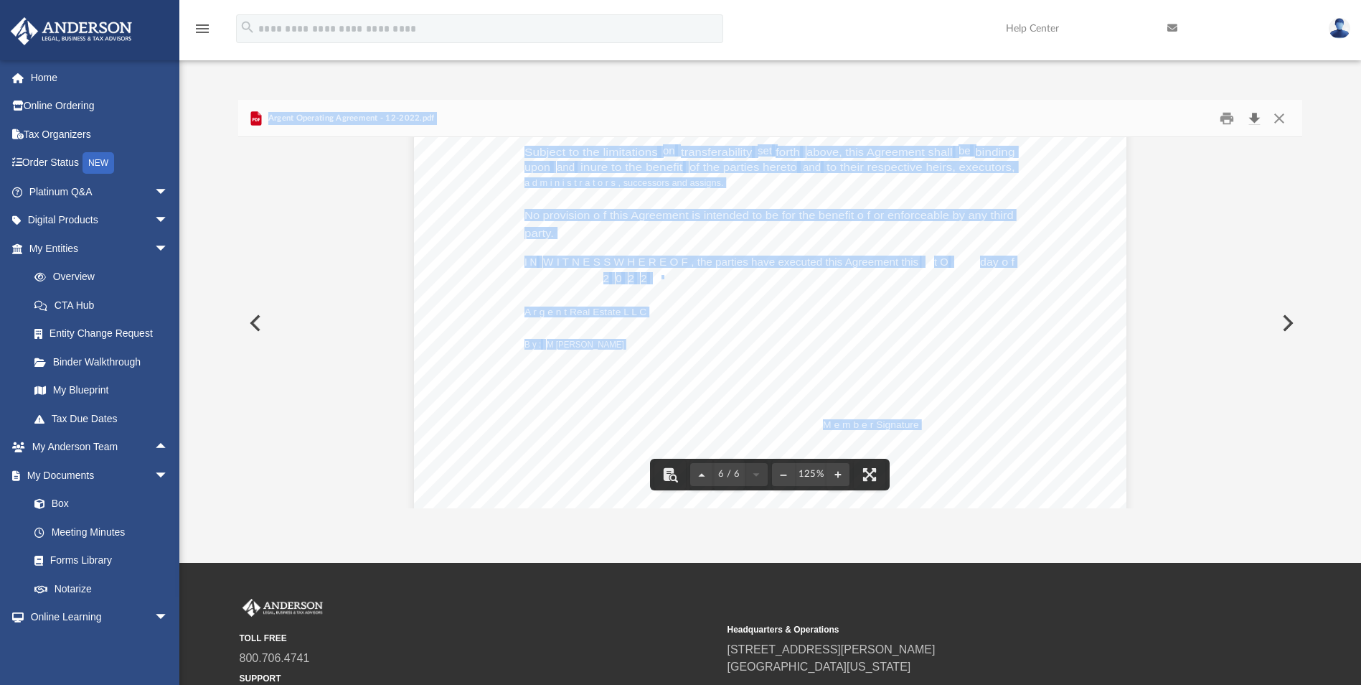
click at [1251, 116] on button "Download" at bounding box center [1254, 118] width 26 height 22
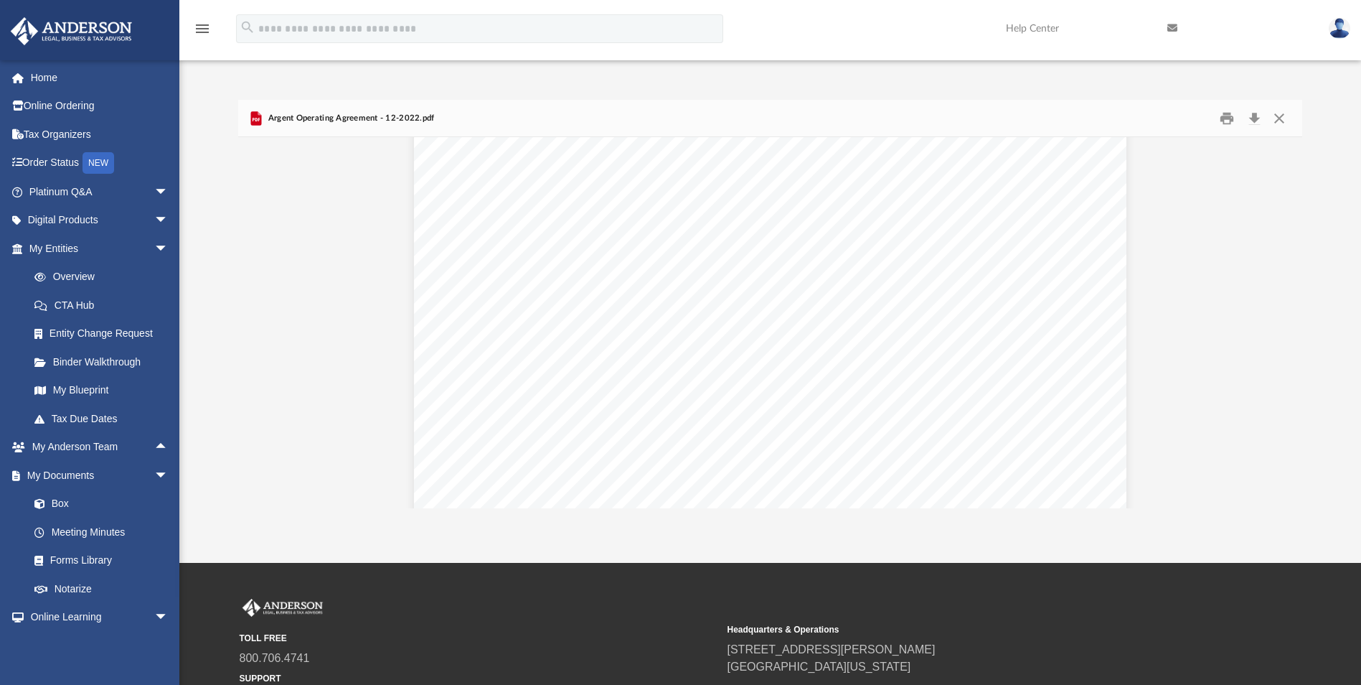
click at [1324, 80] on div "Difficulty viewing your box folder? You can also access your account directly o…" at bounding box center [770, 289] width 1182 height 438
click at [1283, 117] on button "Close" at bounding box center [1279, 118] width 26 height 22
